Goal: Information Seeking & Learning: Find specific fact

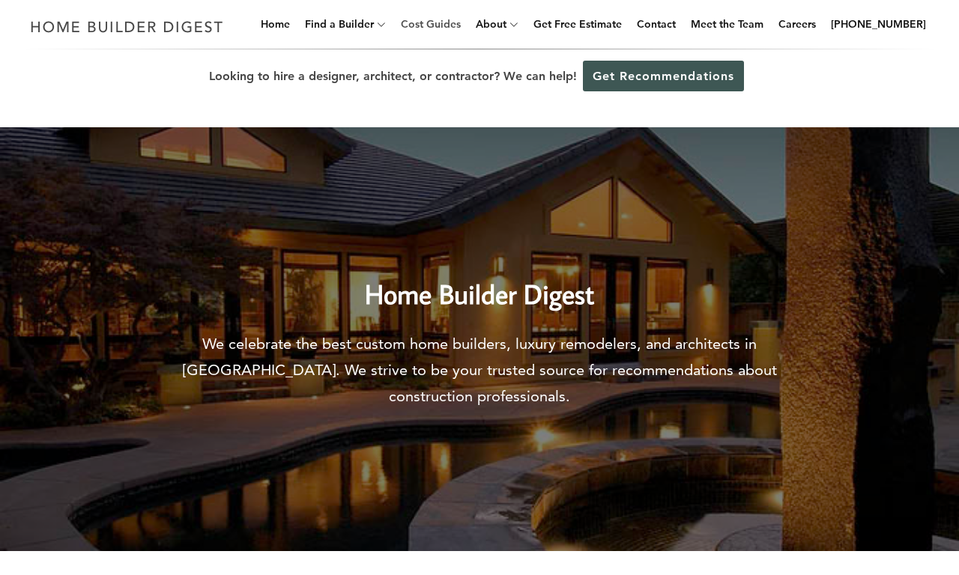
click at [454, 24] on link "Cost Guides" at bounding box center [431, 24] width 72 height 48
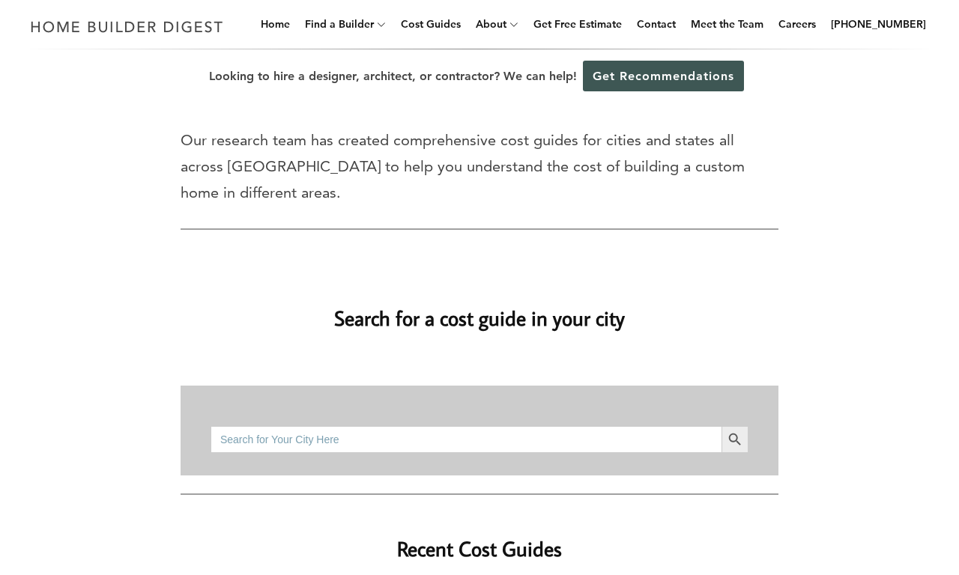
click at [466, 439] on input "Search for:" at bounding box center [465, 439] width 511 height 27
type input "bathroom remodel cost"
click at [721, 426] on button "Search Button" at bounding box center [734, 439] width 27 height 27
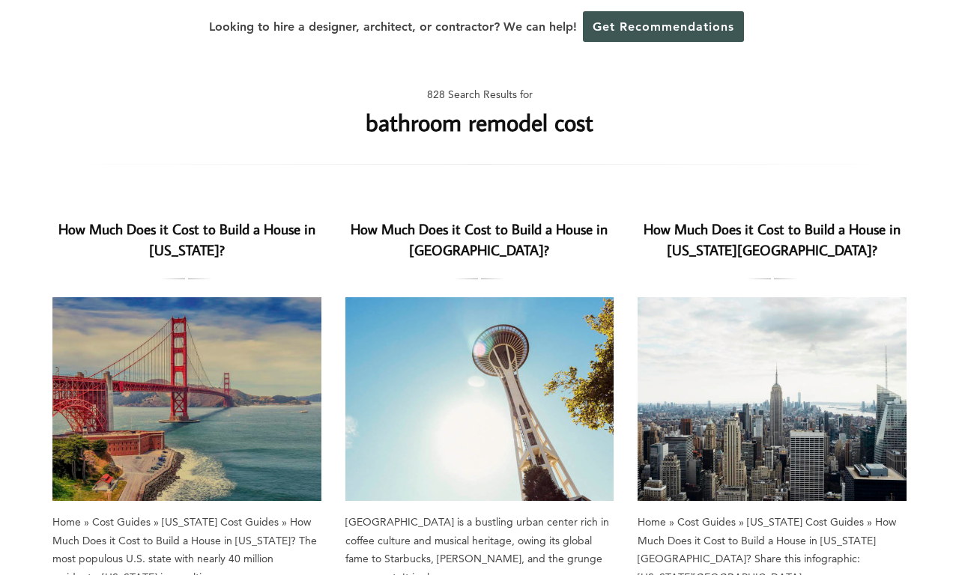
scroll to position [538, 0]
